Goal: Go to known website: Access a specific website the user already knows

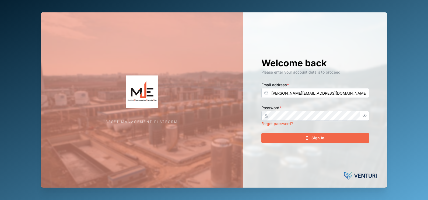
click at [306, 141] on div "Sign In" at bounding box center [314, 137] width 99 height 9
